Goal: Transaction & Acquisition: Download file/media

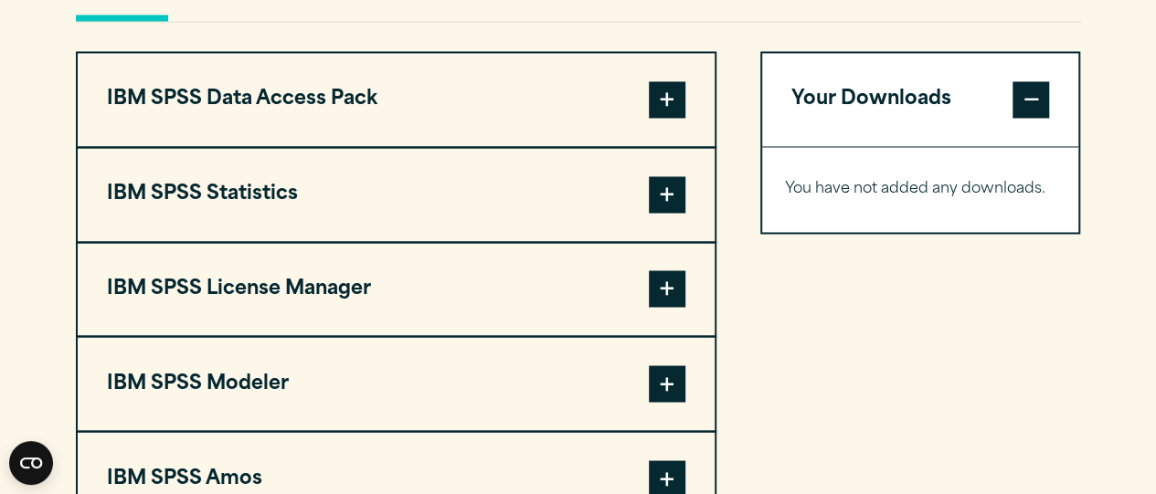
scroll to position [1424, 0]
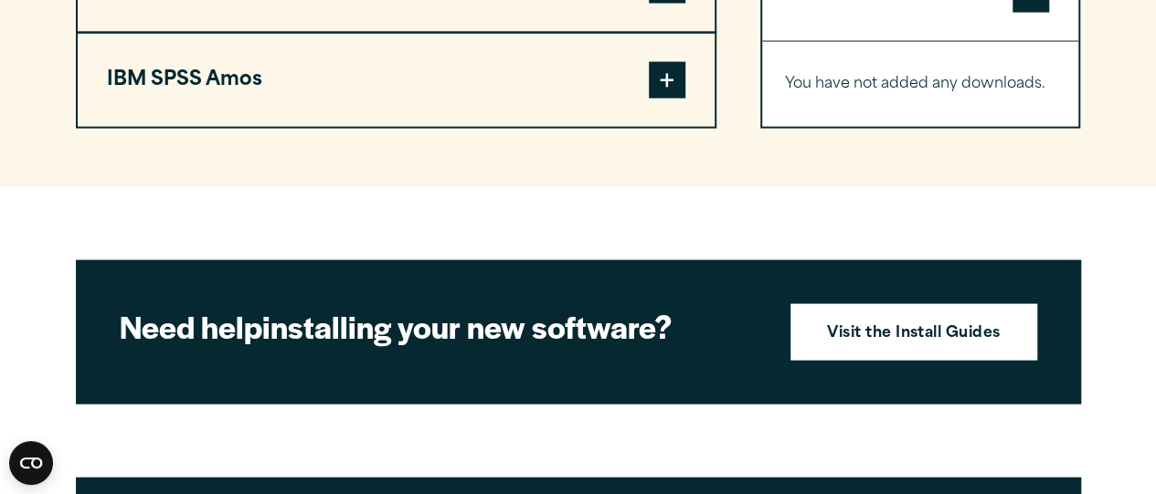
scroll to position [1864, 0]
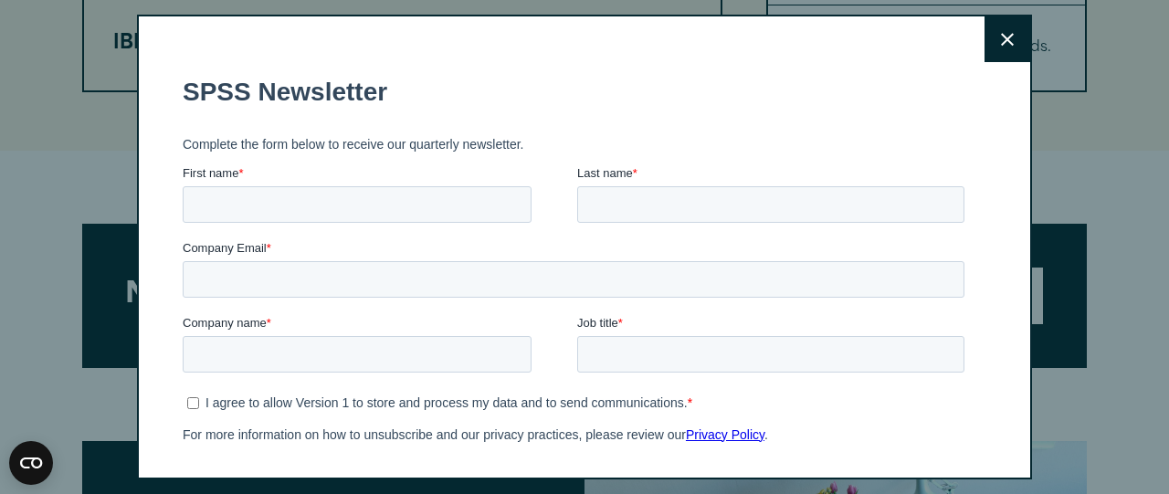
click at [1001, 43] on button "Close" at bounding box center [1008, 39] width 46 height 46
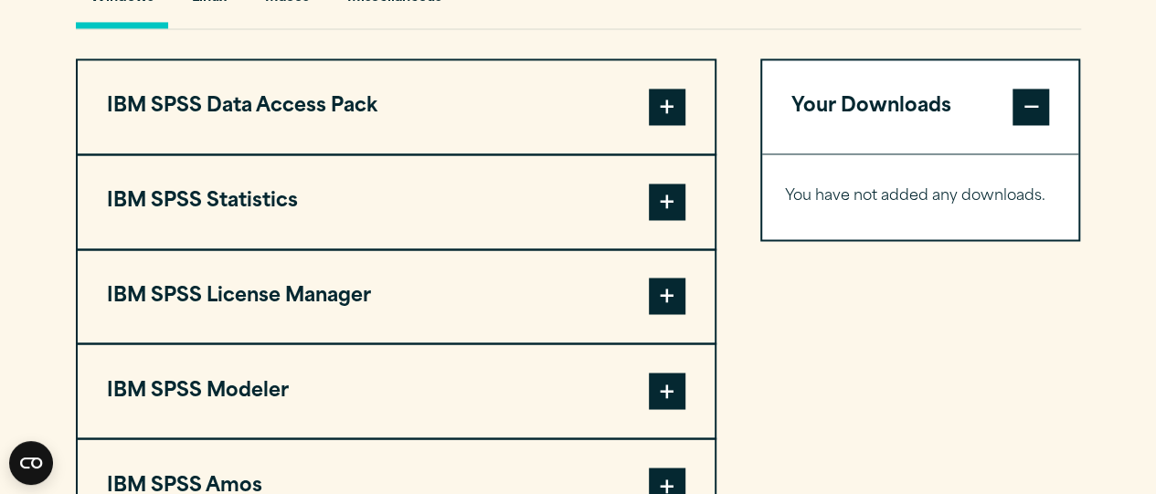
scroll to position [1425, 0]
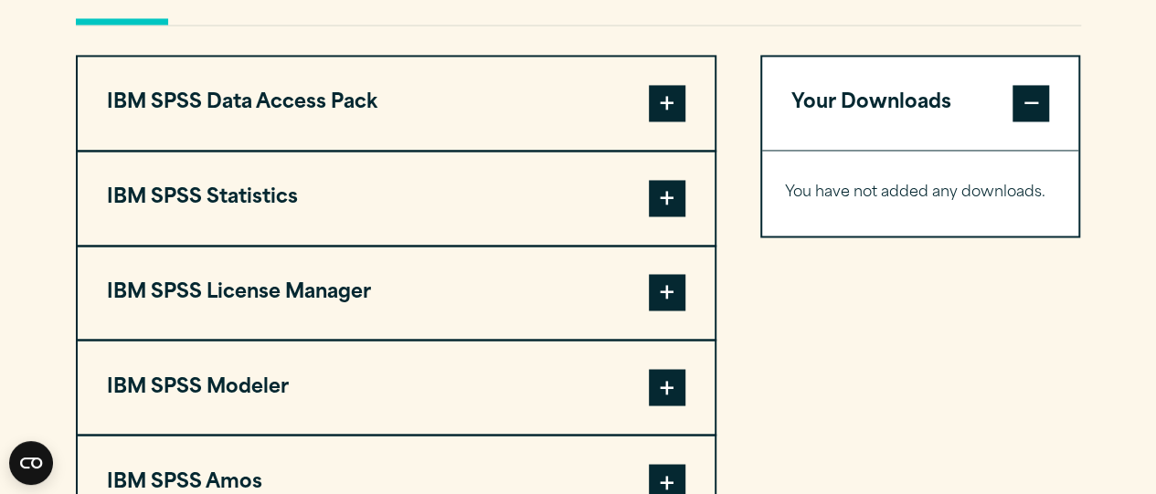
click at [659, 180] on span at bounding box center [667, 198] width 37 height 37
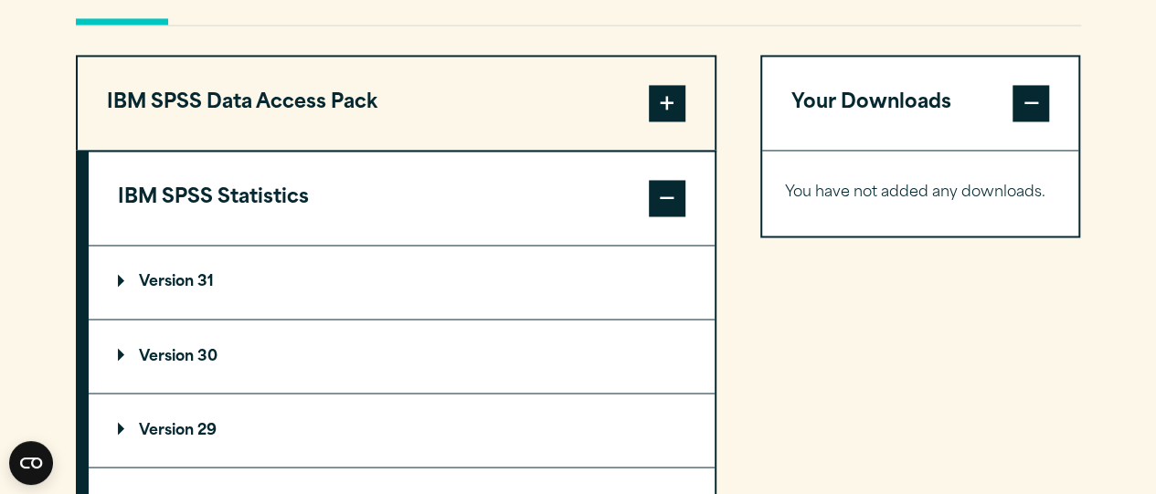
click at [426, 346] on summary "Version 30" at bounding box center [402, 356] width 626 height 73
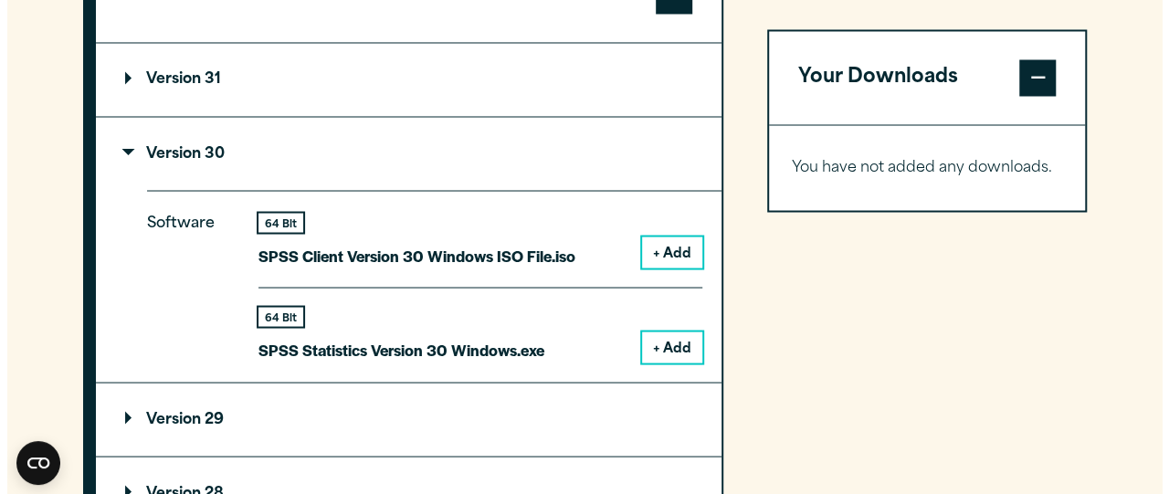
scroll to position [1644, 0]
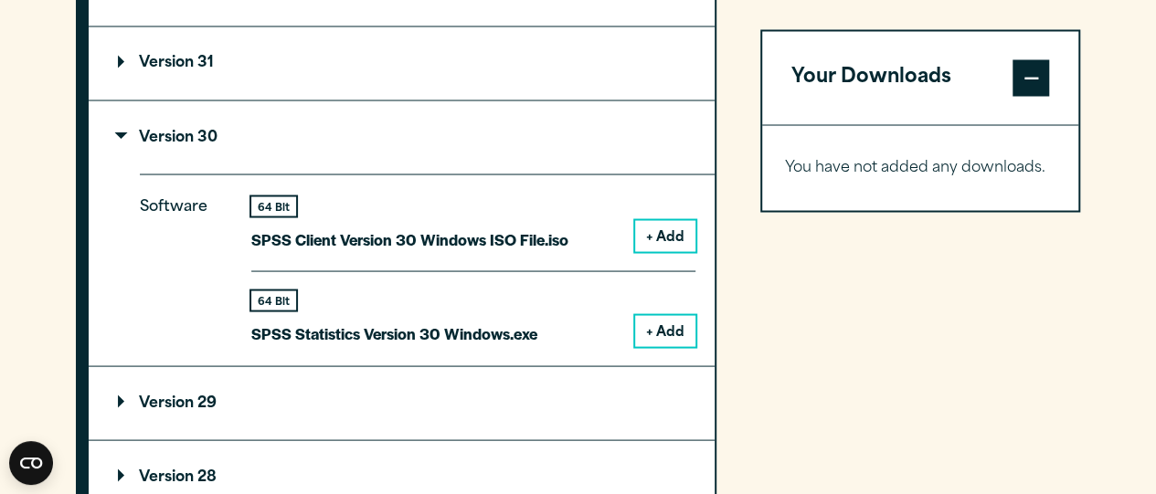
click at [660, 328] on button "+ Add" at bounding box center [665, 330] width 60 height 31
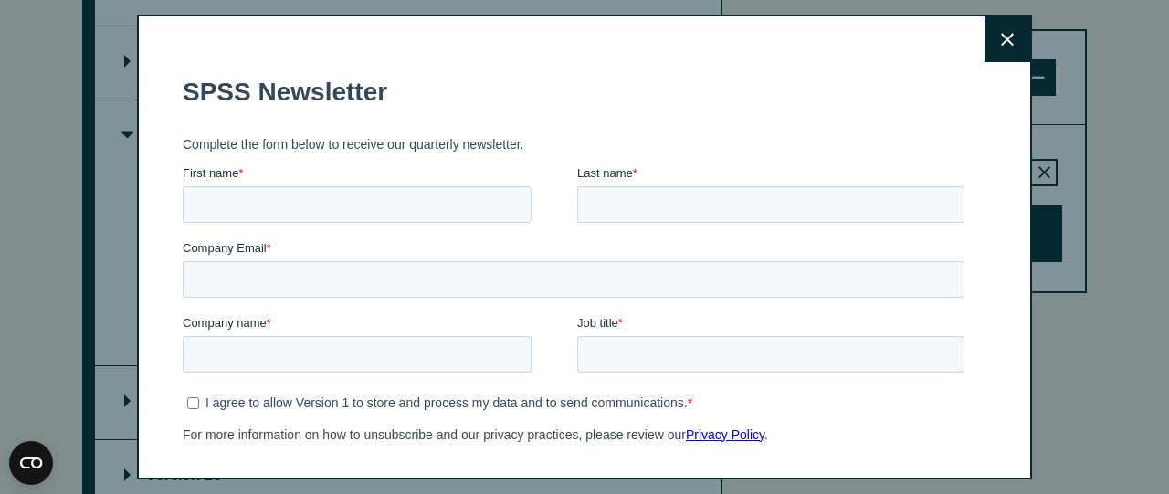
click at [985, 47] on button "Close" at bounding box center [1008, 39] width 46 height 46
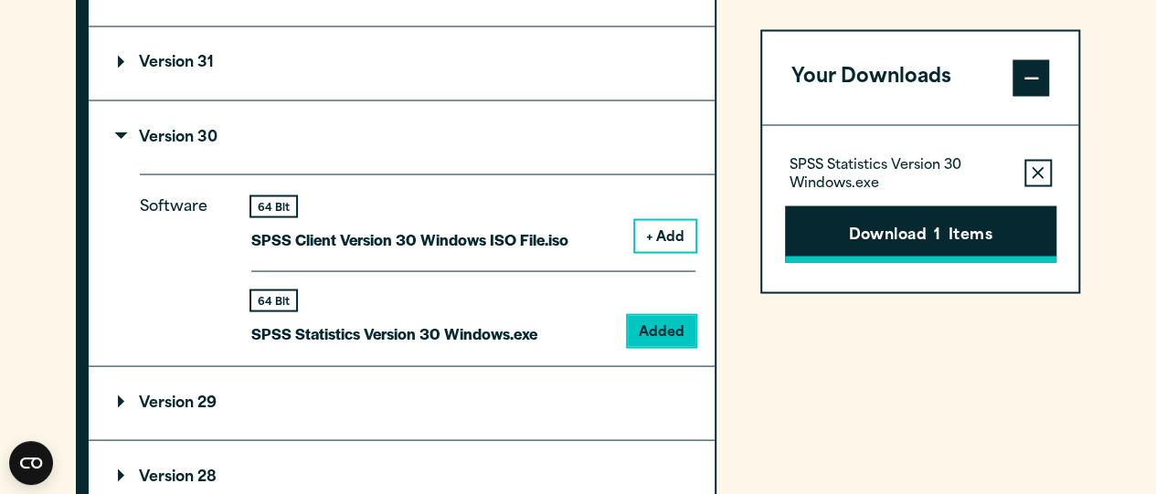
click at [940, 238] on span "1" at bounding box center [937, 236] width 6 height 24
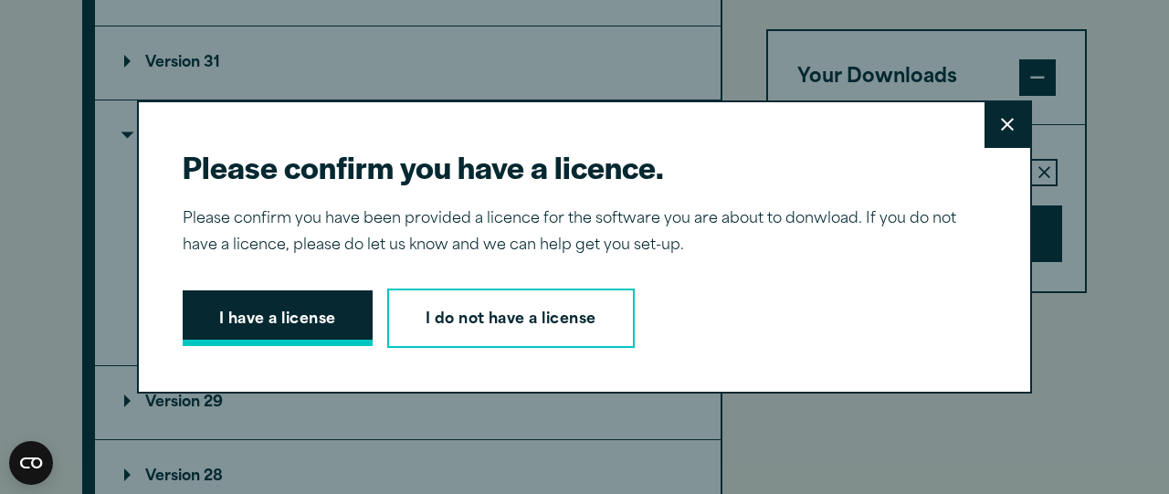
click at [327, 327] on button "I have a license" at bounding box center [278, 318] width 190 height 57
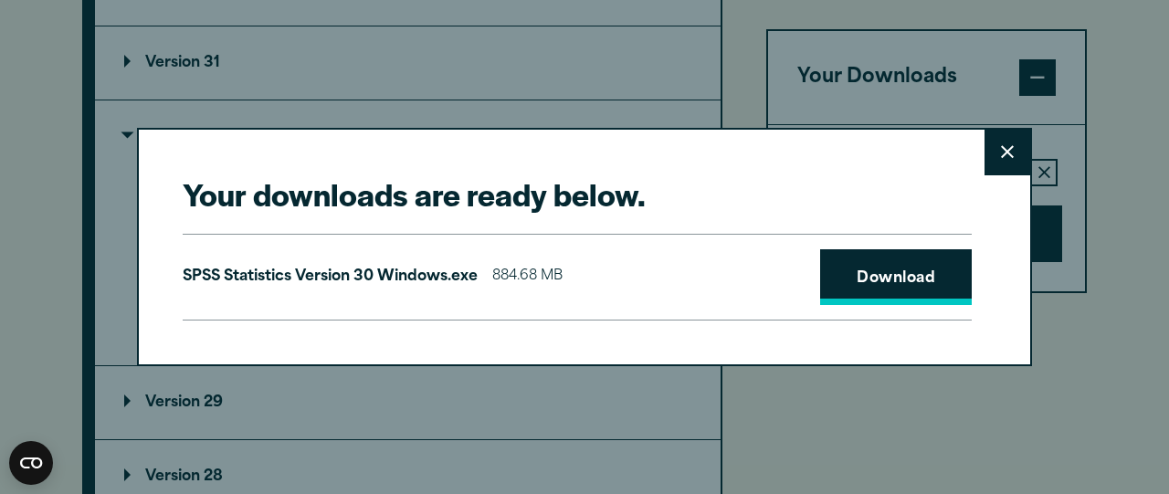
click at [853, 284] on link "Download" at bounding box center [896, 277] width 152 height 57
